Goal: Information Seeking & Learning: Learn about a topic

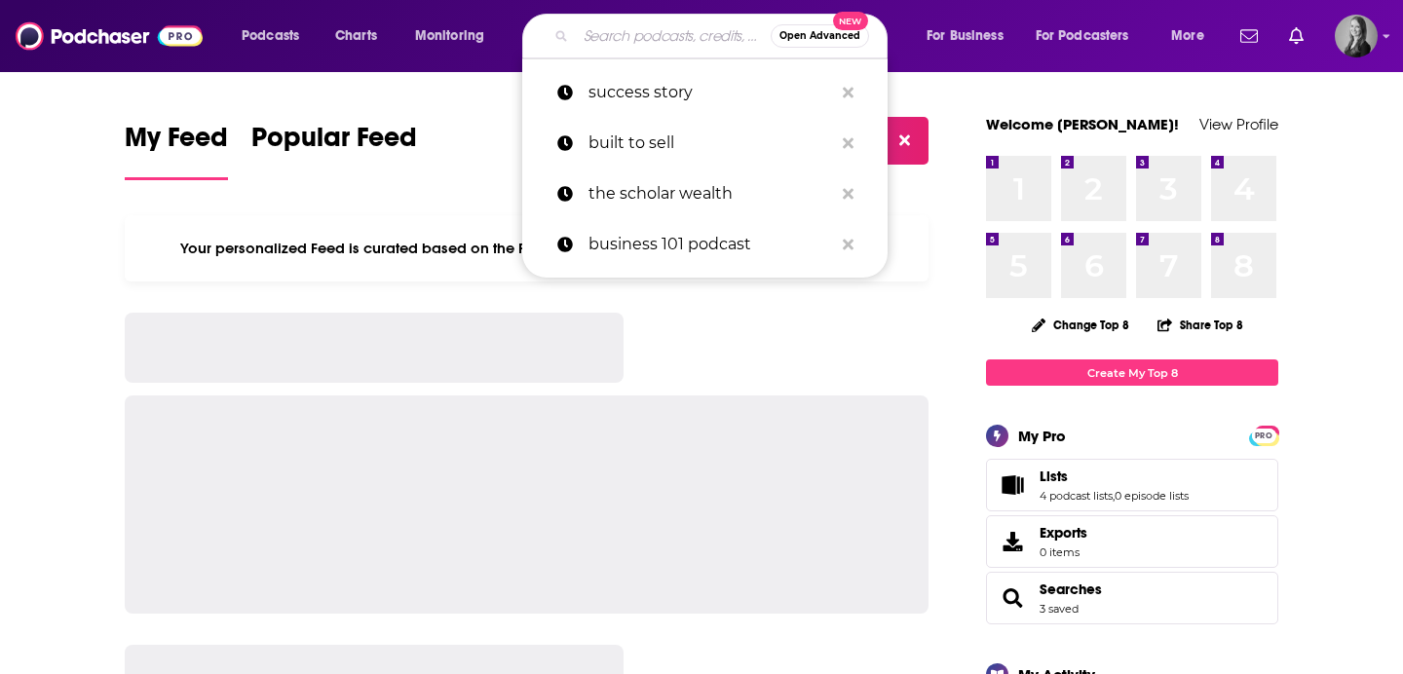
click at [584, 35] on input "Search podcasts, credits, & more..." at bounding box center [673, 35] width 195 height 31
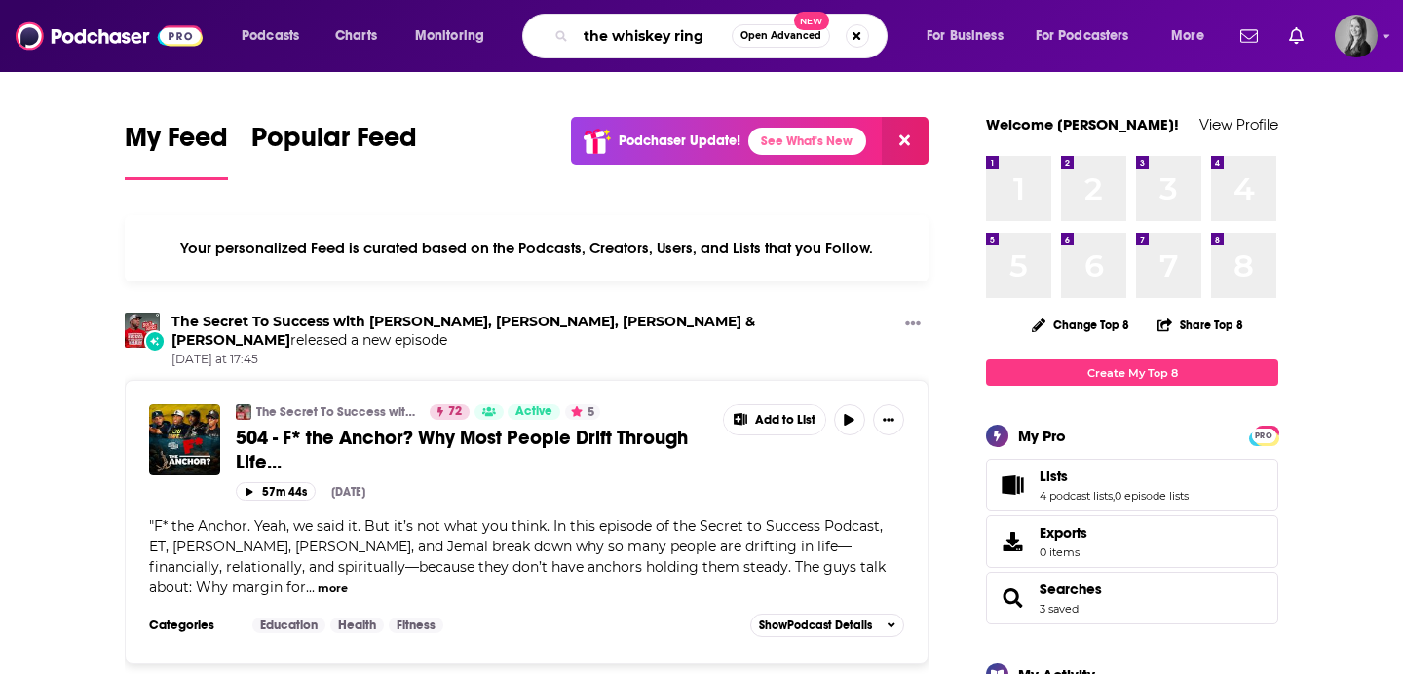
type input "the whiskey ring"
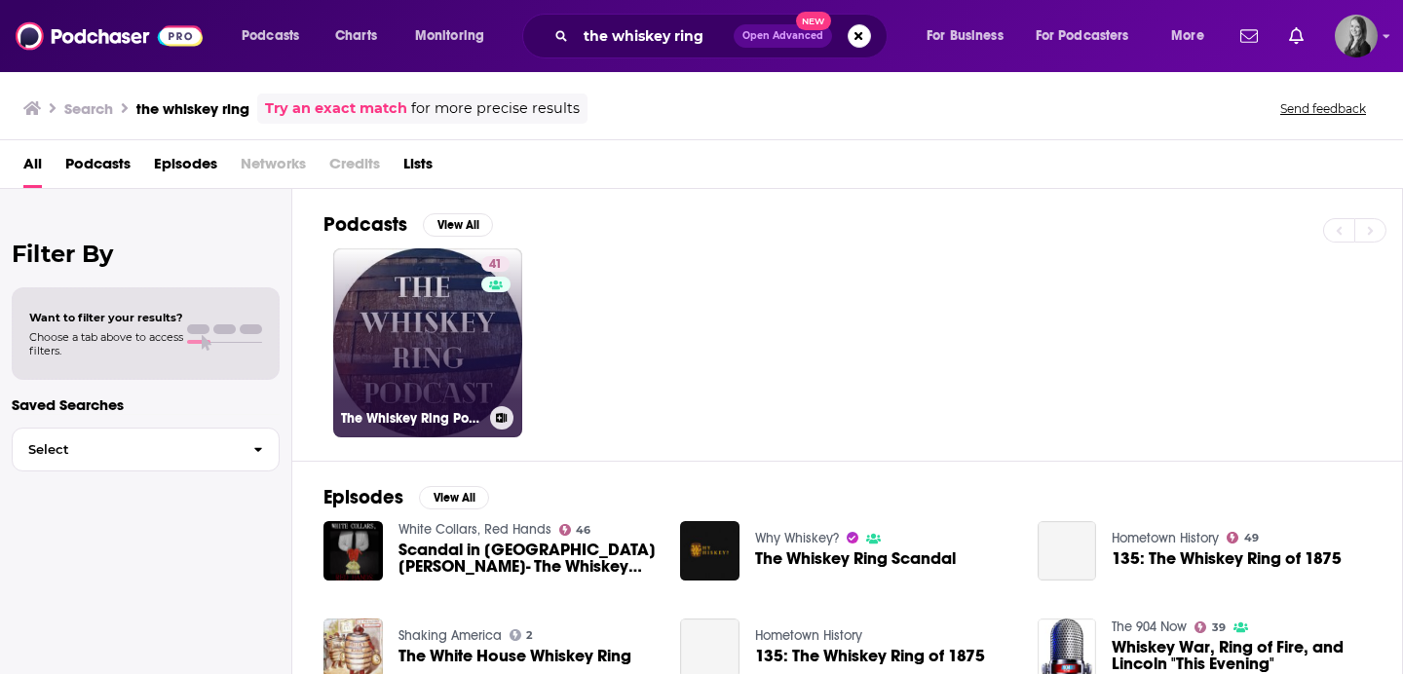
click at [396, 380] on link "41 The Whiskey Ring Podcast" at bounding box center [427, 342] width 189 height 189
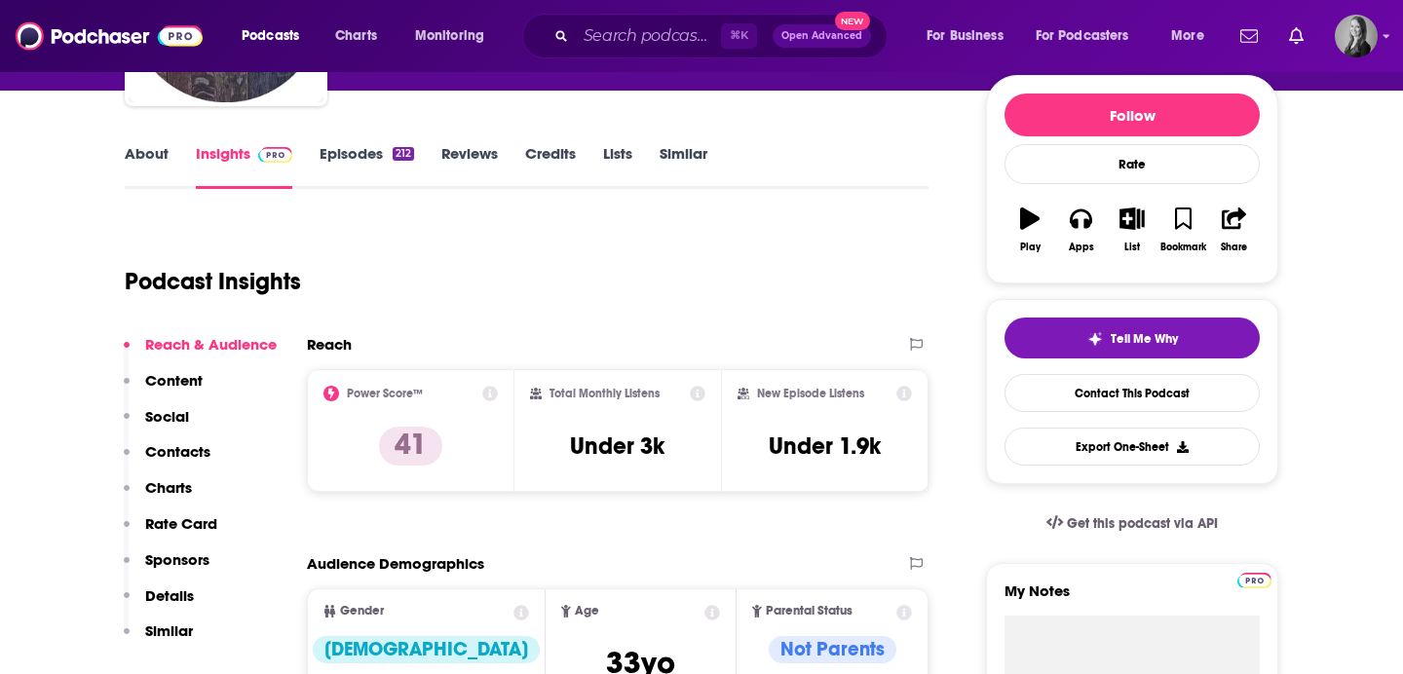
scroll to position [235, 0]
